Goal: Information Seeking & Learning: Learn about a topic

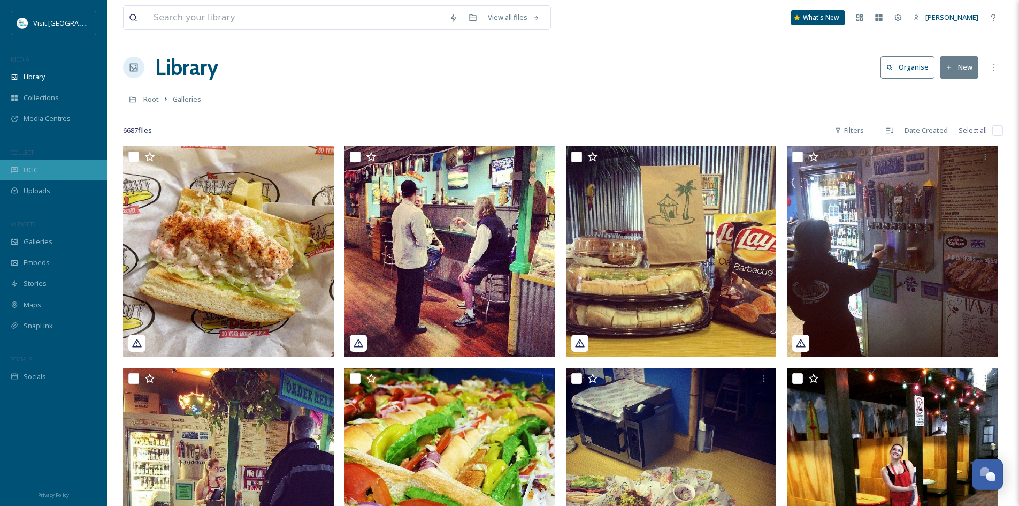
click at [30, 170] on span "UGC" at bounding box center [31, 170] width 14 height 10
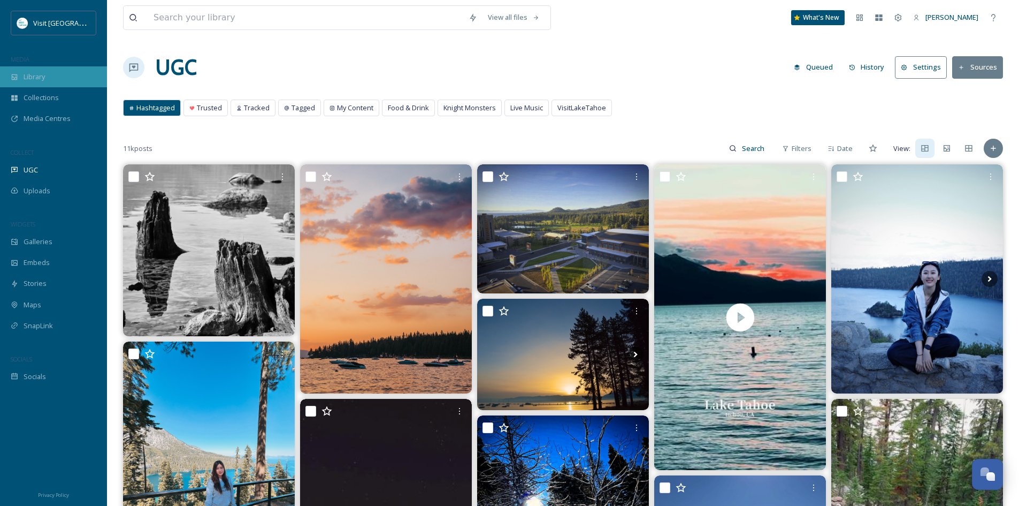
click at [46, 78] on div "Library" at bounding box center [53, 76] width 107 height 21
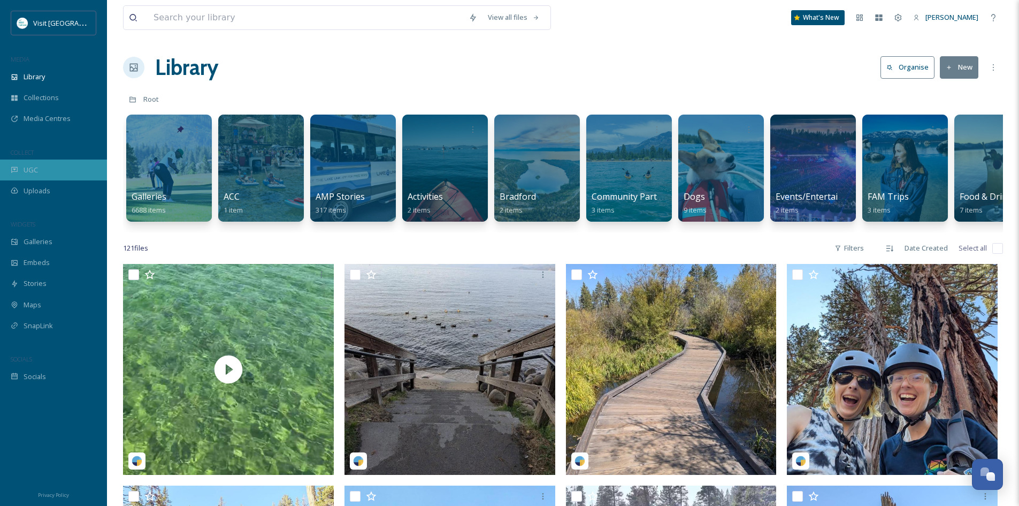
click at [46, 169] on div "UGC" at bounding box center [53, 169] width 107 height 21
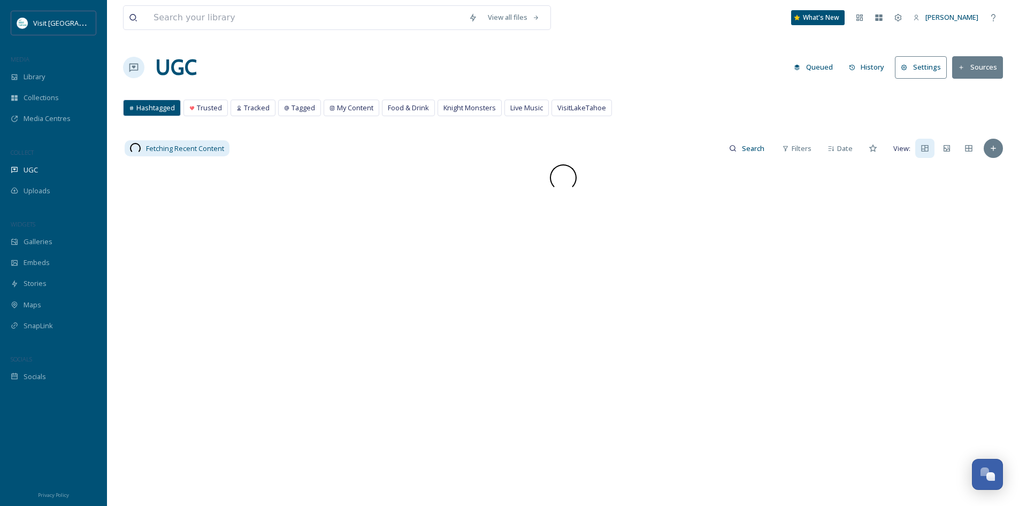
click at [957, 68] on button "Sources" at bounding box center [977, 67] width 51 height 22
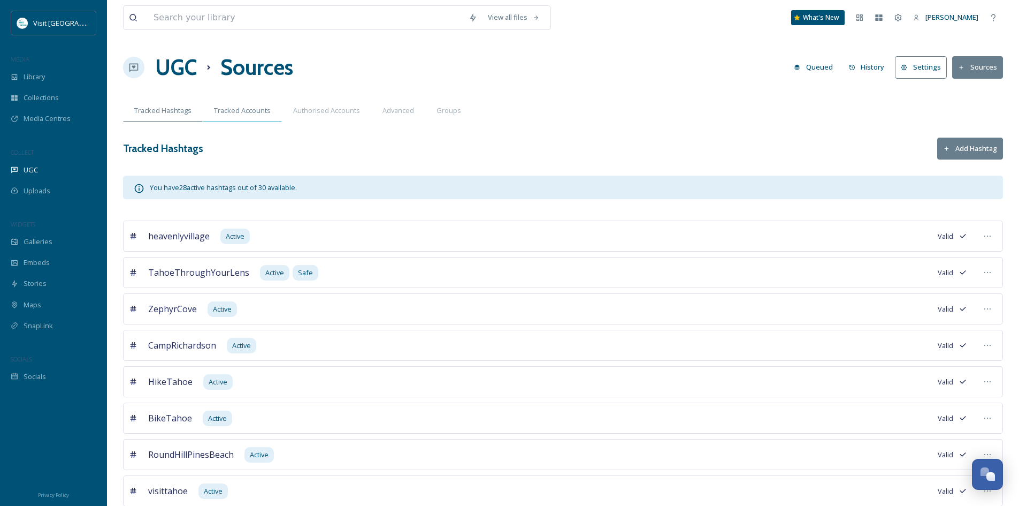
click at [245, 112] on span "Tracked Accounts" at bounding box center [242, 110] width 57 height 10
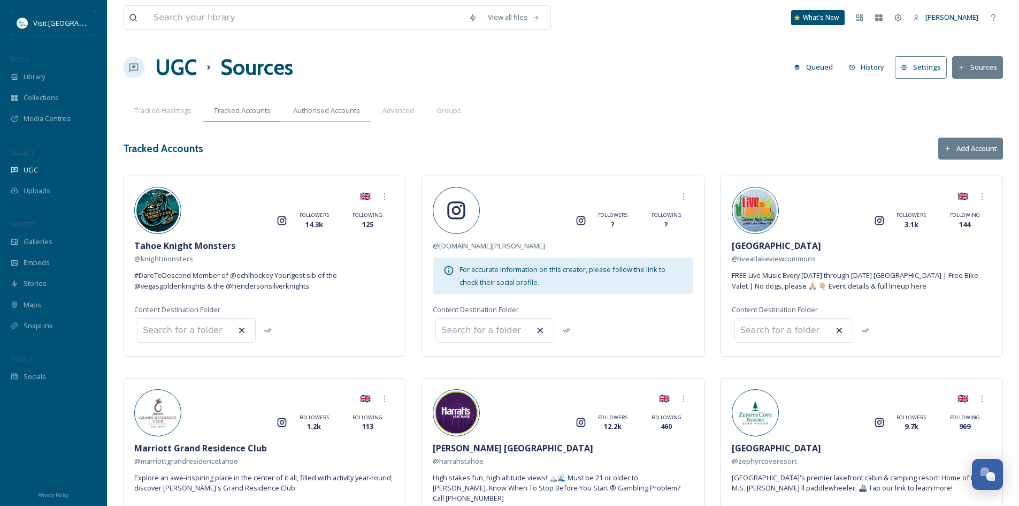
click at [336, 105] on div "Authorised Accounts" at bounding box center [326, 111] width 89 height 22
